Goal: Task Accomplishment & Management: Manage account settings

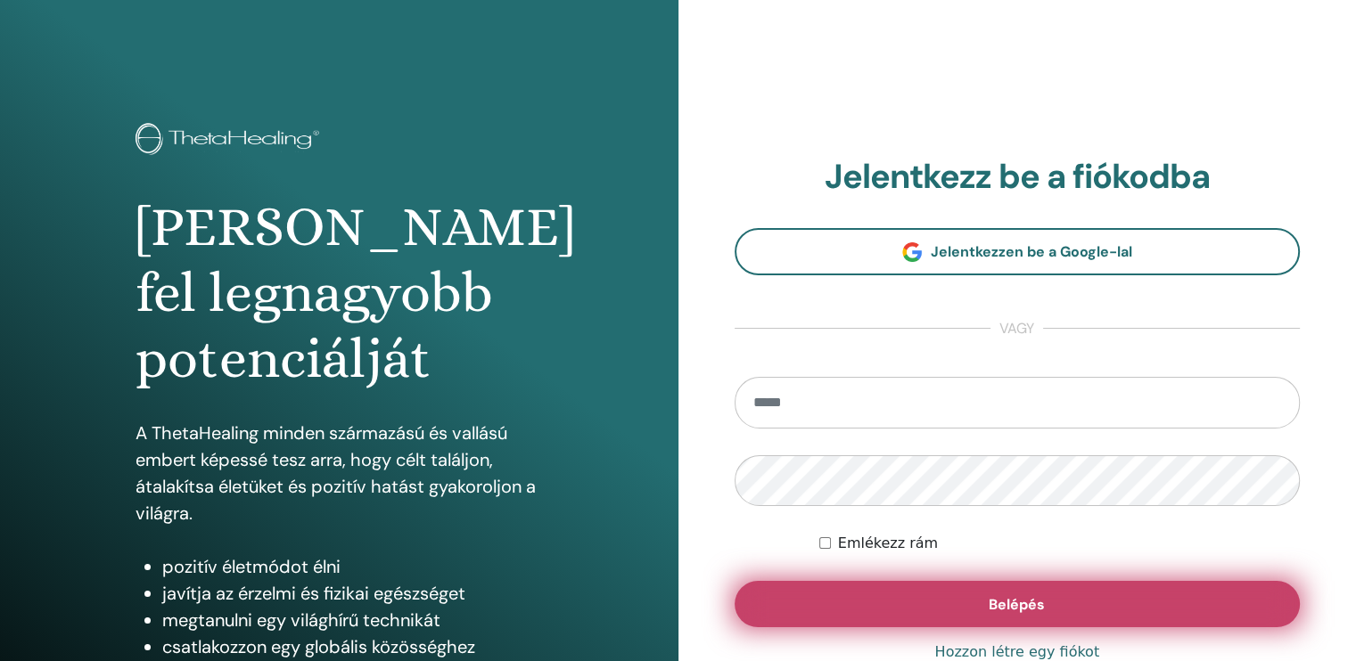
type input "**********"
click at [1016, 595] on span "Belépés" at bounding box center [1017, 604] width 56 height 19
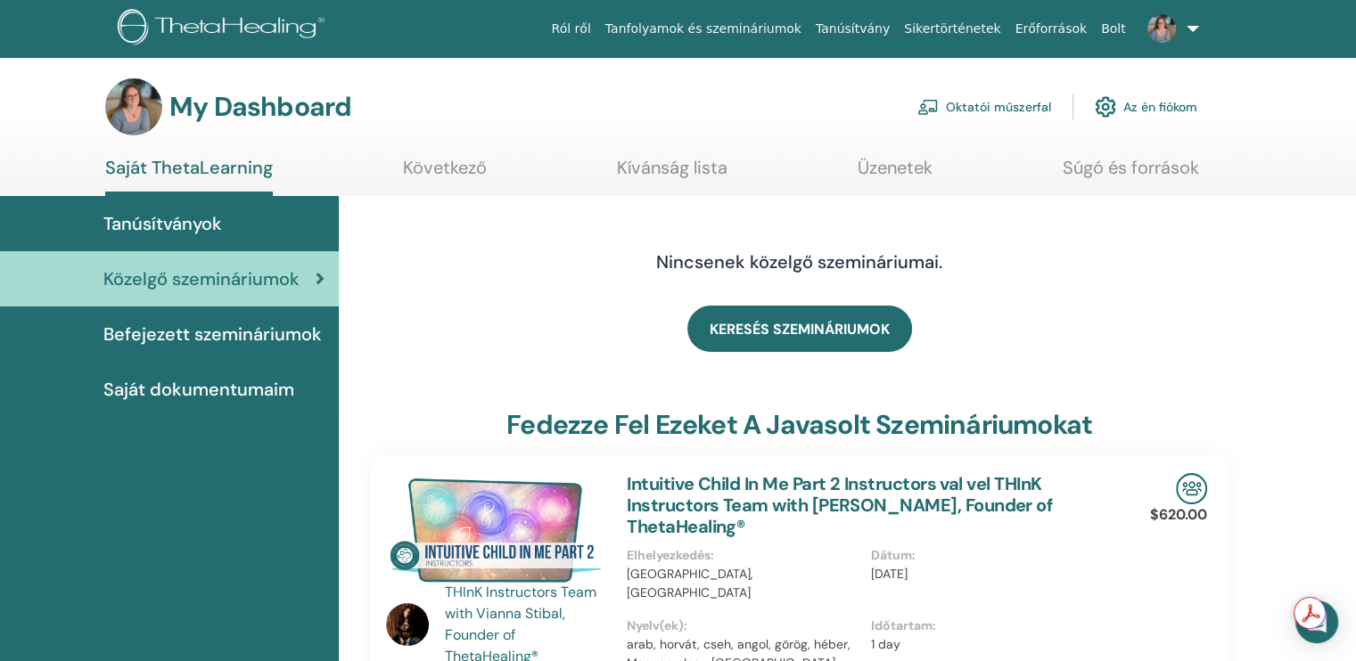
click at [997, 103] on link "Oktatói műszerfal" at bounding box center [984, 106] width 134 height 39
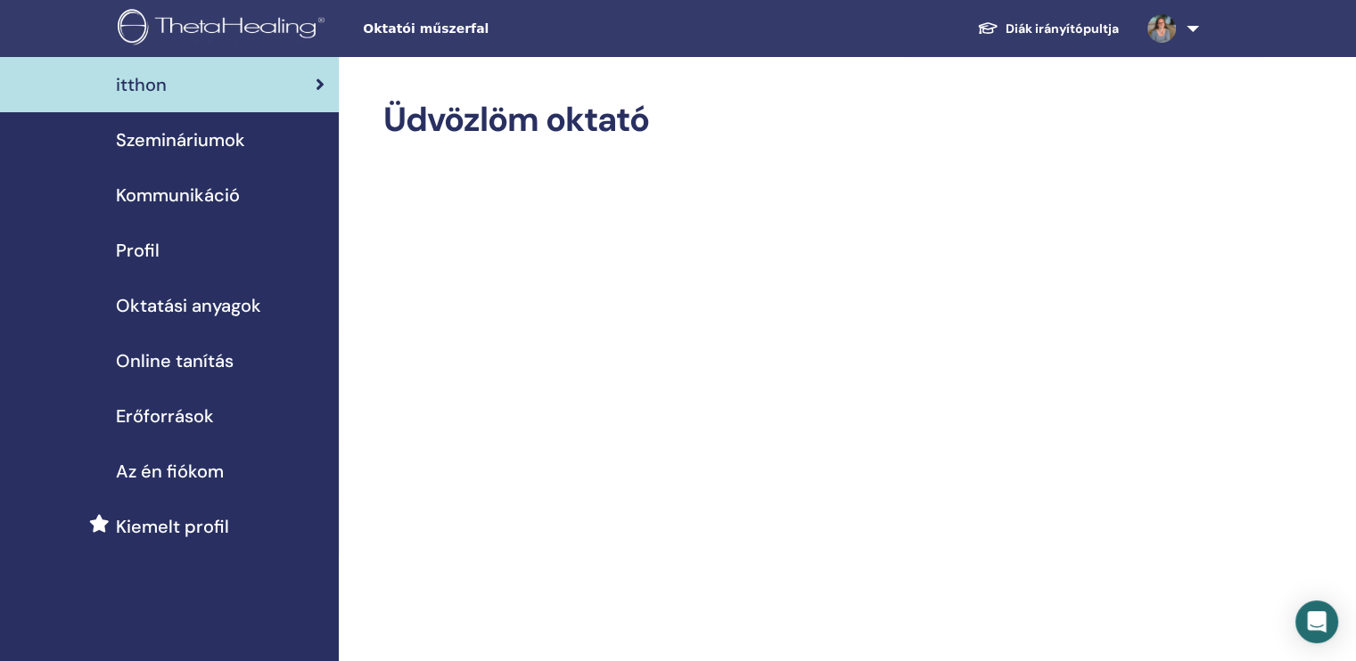
click at [201, 132] on span "Szemináriumok" at bounding box center [180, 140] width 129 height 27
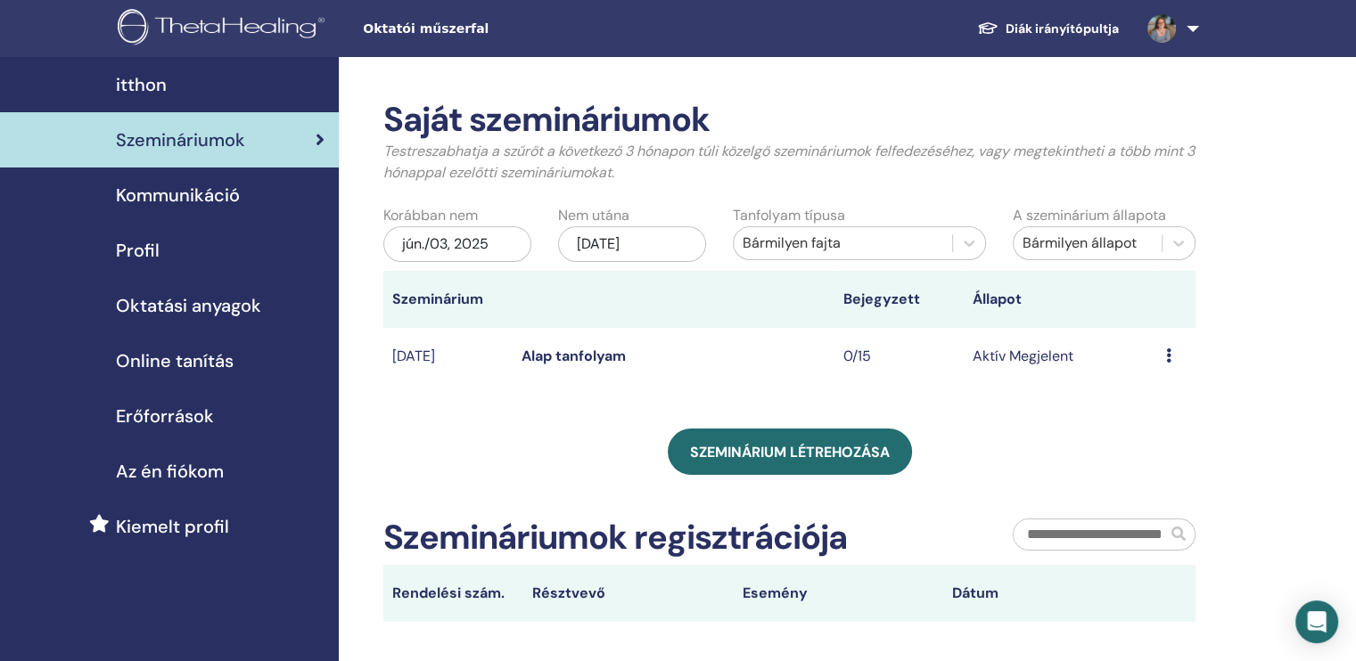
click at [556, 353] on link "Alap tanfolyam" at bounding box center [573, 356] width 104 height 19
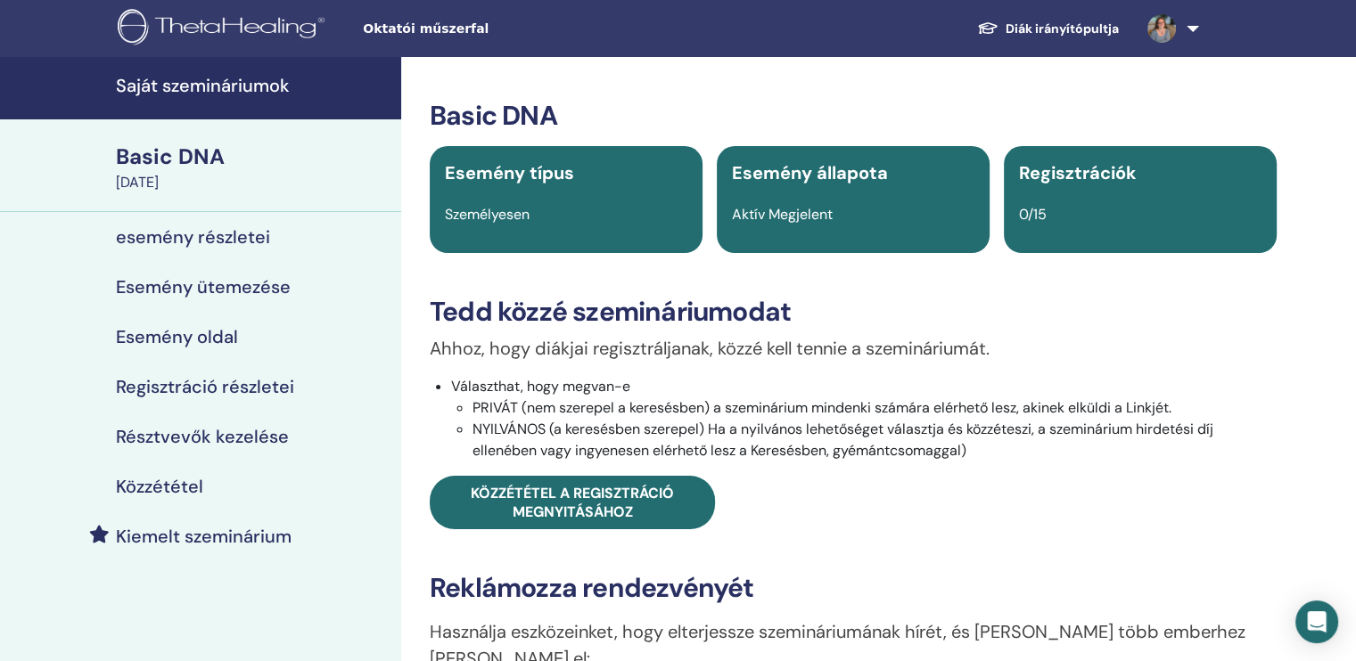
click at [231, 237] on h4 "esemény részletei" at bounding box center [193, 236] width 154 height 21
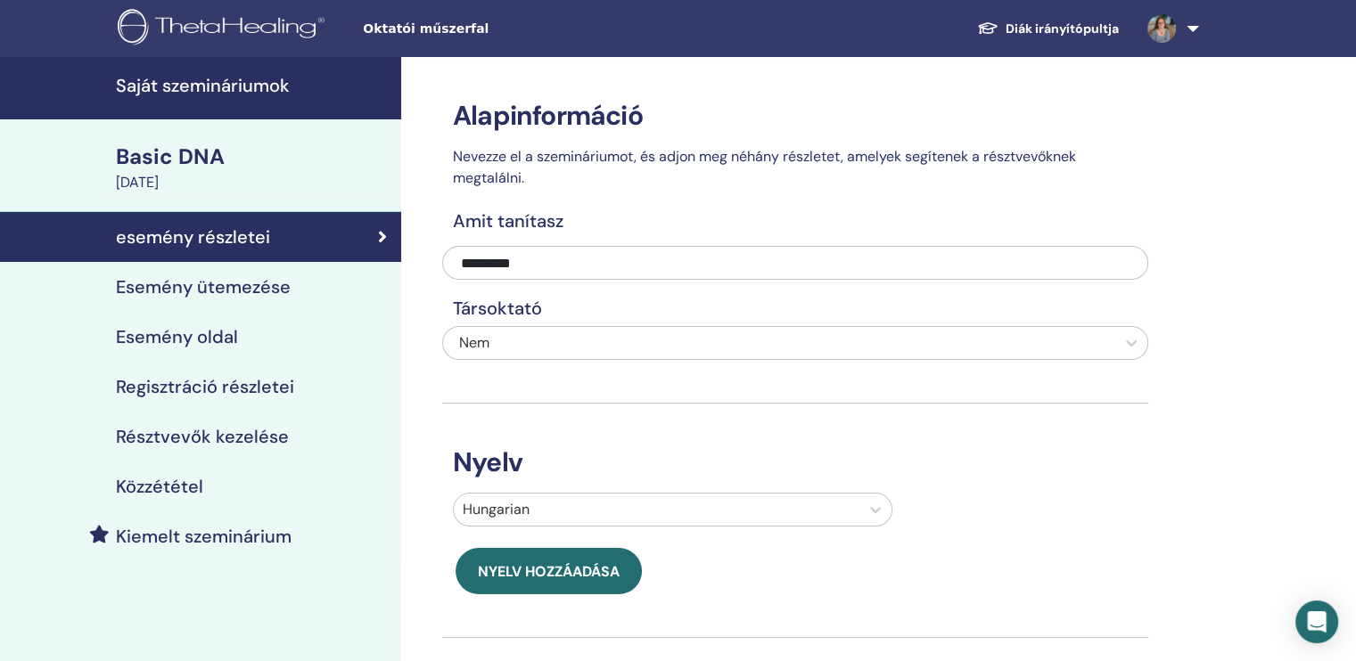
click at [210, 286] on h4 "Esemény ütemezése" at bounding box center [203, 286] width 175 height 21
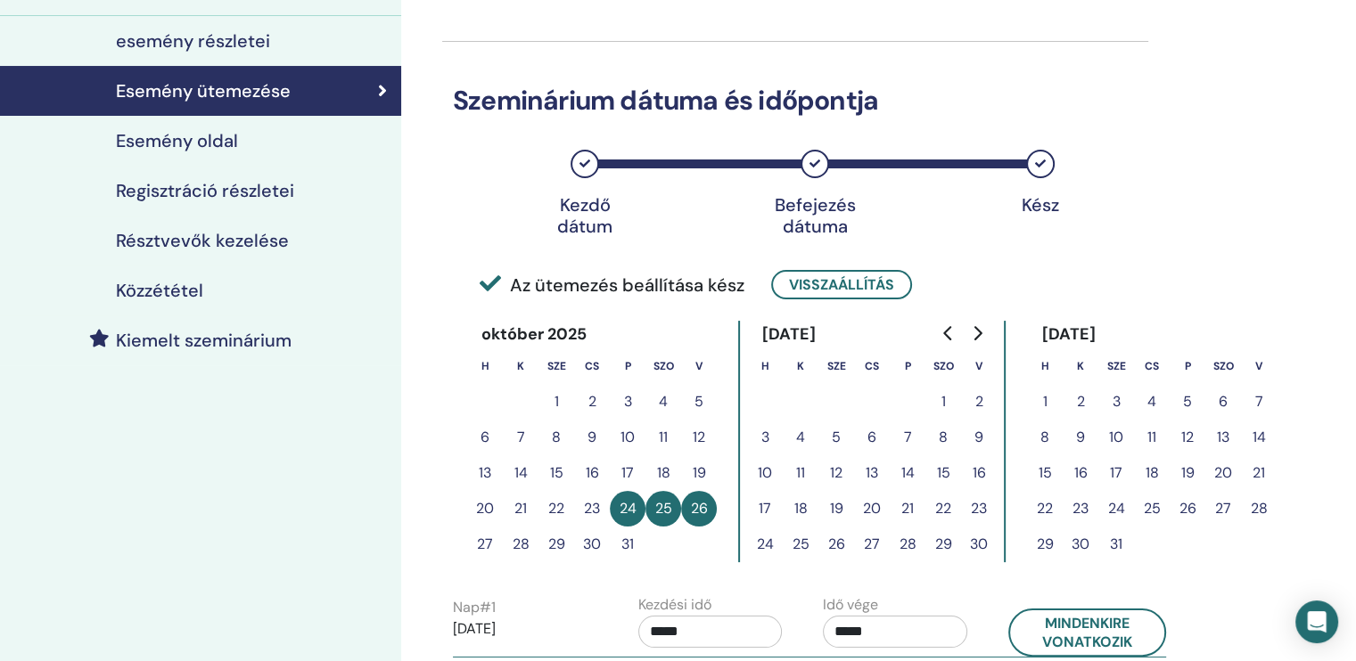
scroll to position [89, 0]
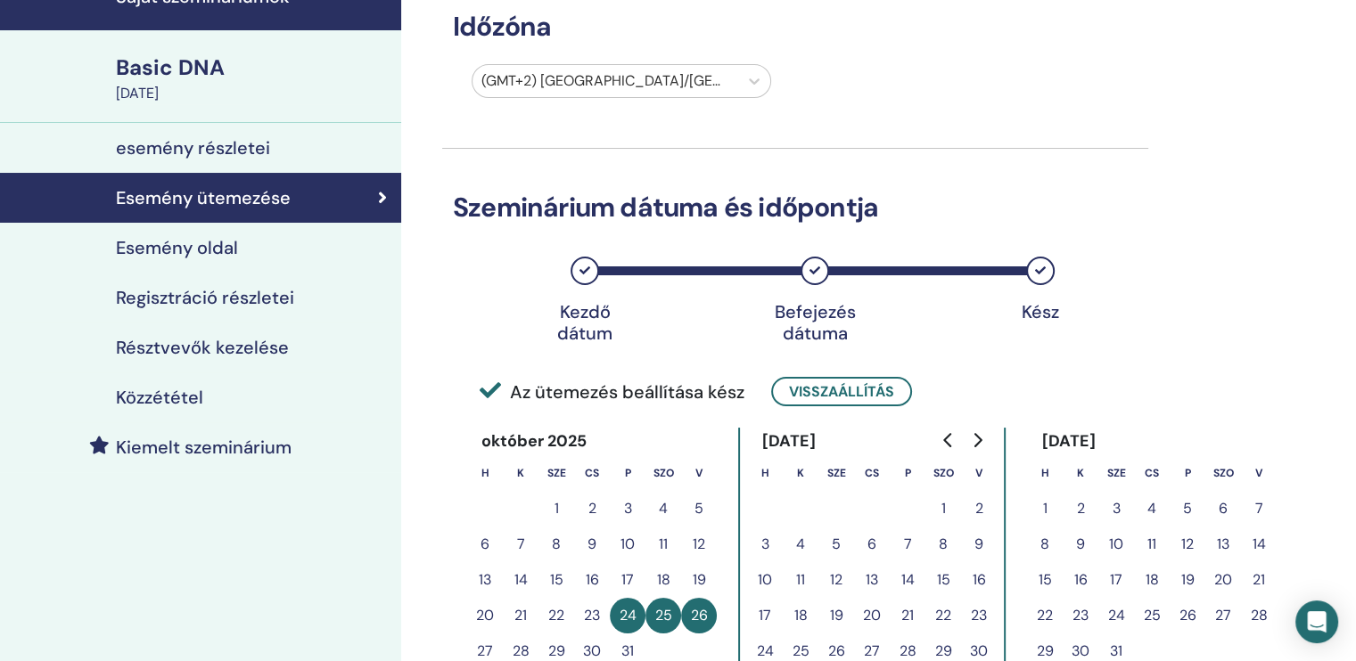
click at [185, 244] on h4 "Esemény oldal" at bounding box center [177, 247] width 122 height 21
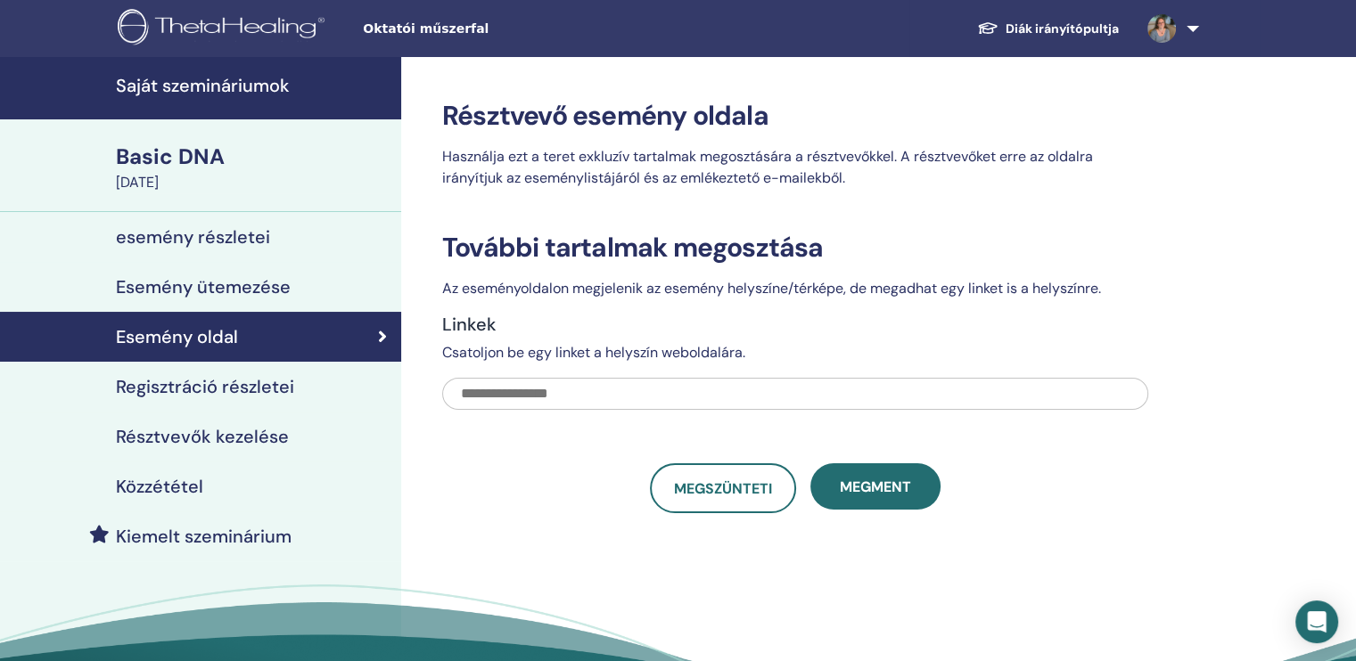
click at [180, 386] on h4 "Regisztráció részletei" at bounding box center [205, 386] width 178 height 21
